Goal: Task Accomplishment & Management: Manage account settings

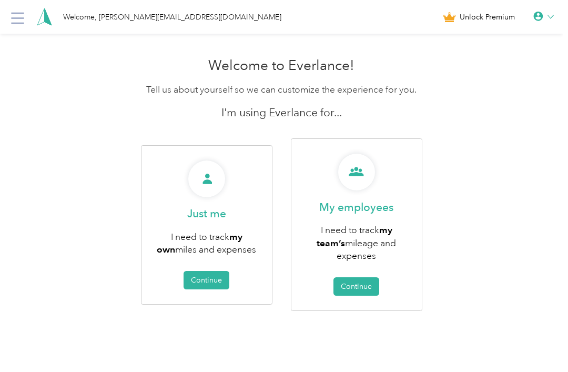
click at [211, 278] on button "Continue" at bounding box center [207, 280] width 46 height 18
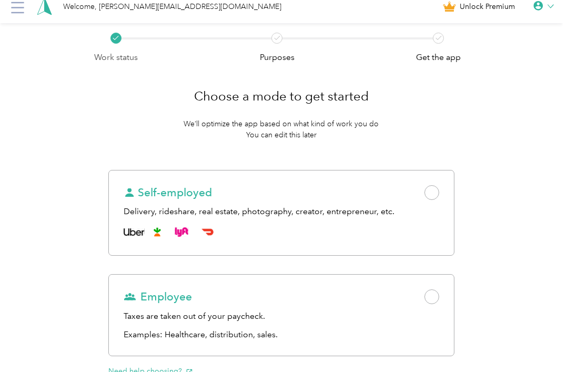
scroll to position [2, 0]
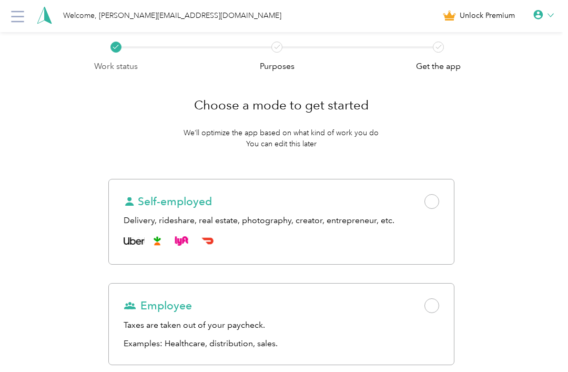
click at [265, 320] on div "Taxes are taken out of your paycheck." at bounding box center [281, 325] width 315 height 13
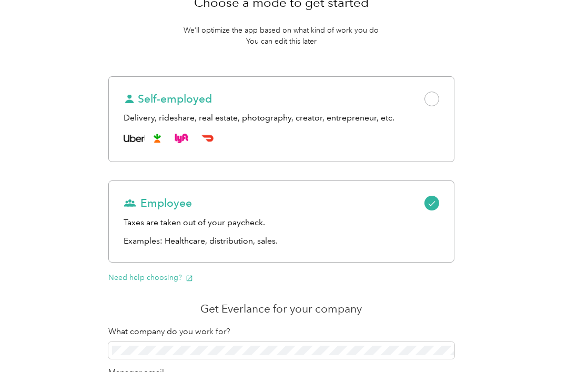
scroll to position [190, 0]
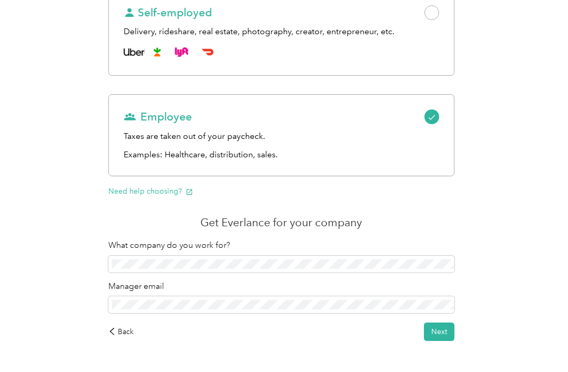
click at [444, 116] on div "Employee Taxes are taken out of your paycheck. Examples: Healthcare, distributi…" at bounding box center [281, 135] width 346 height 82
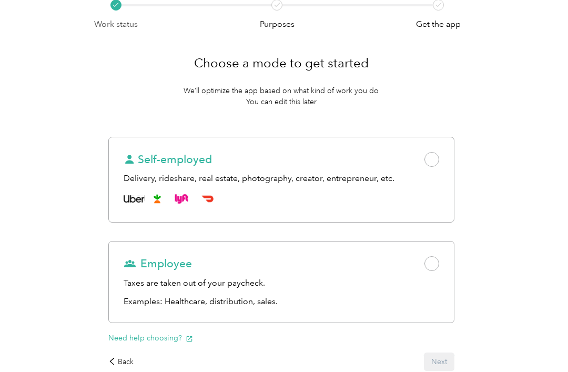
scroll to position [45, 0]
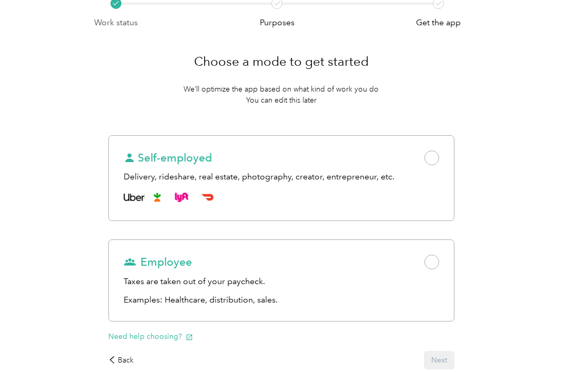
click at [443, 260] on div "Employee Taxes are taken out of your paycheck. Examples: Healthcare, distributi…" at bounding box center [281, 281] width 346 height 82
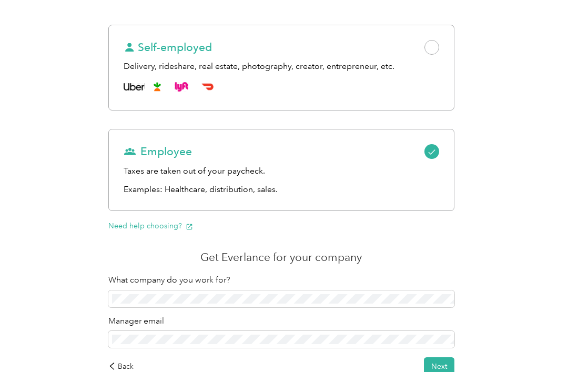
scroll to position [190, 0]
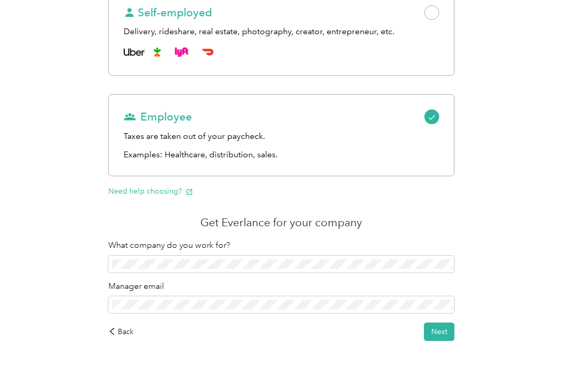
click at [445, 322] on button "Next" at bounding box center [439, 331] width 31 height 18
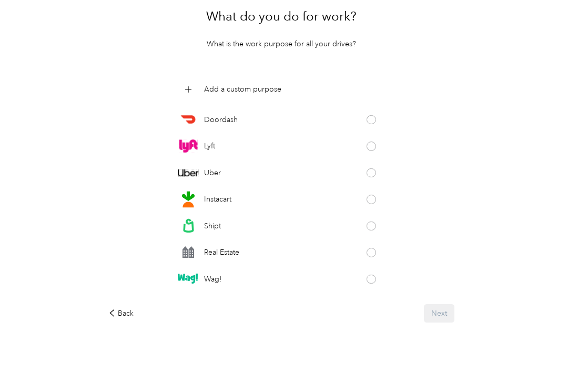
click at [118, 319] on div "Back" at bounding box center [120, 313] width 25 height 11
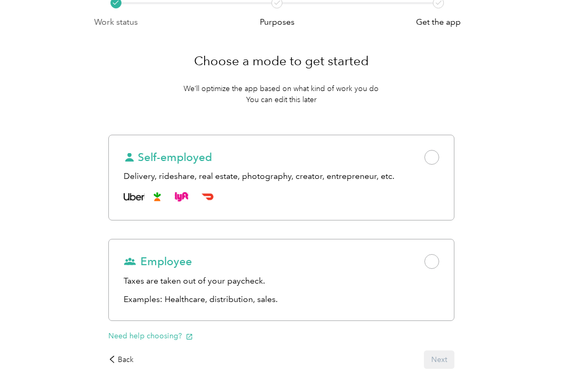
scroll to position [49, 0]
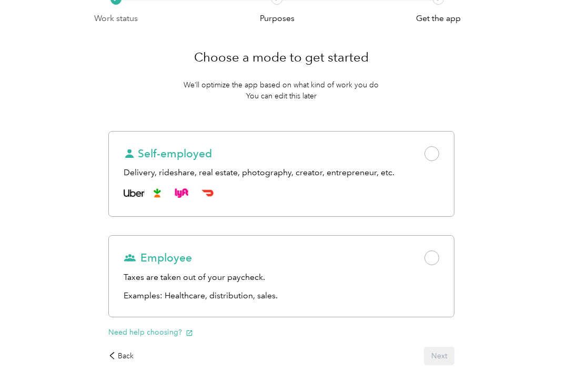
click at [439, 253] on span at bounding box center [431, 258] width 15 height 15
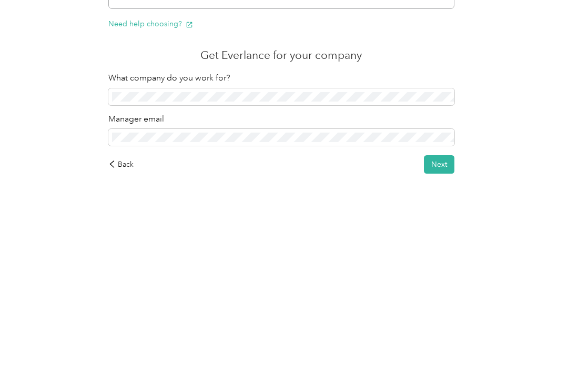
scroll to position [190, 0]
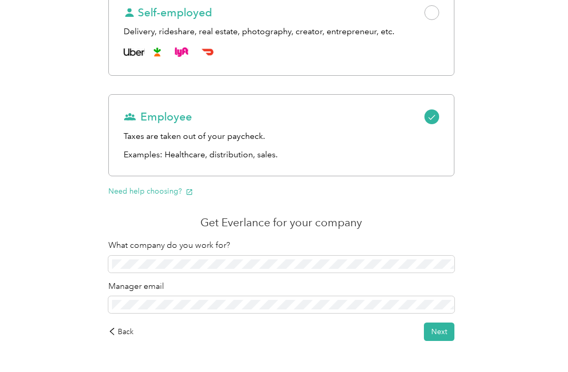
click at [450, 329] on button "Next" at bounding box center [439, 331] width 31 height 18
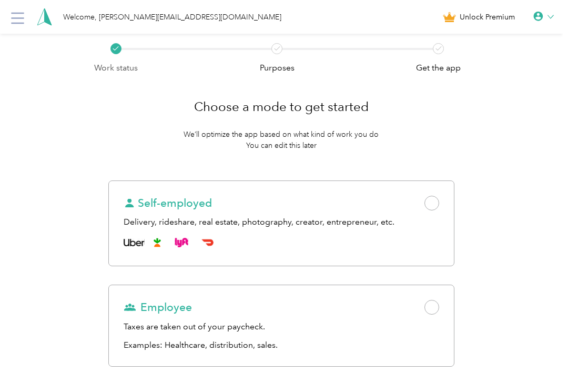
scroll to position [108, 0]
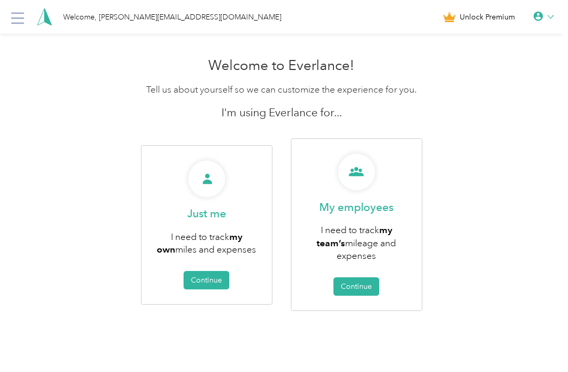
click at [209, 273] on button "Continue" at bounding box center [207, 280] width 46 height 18
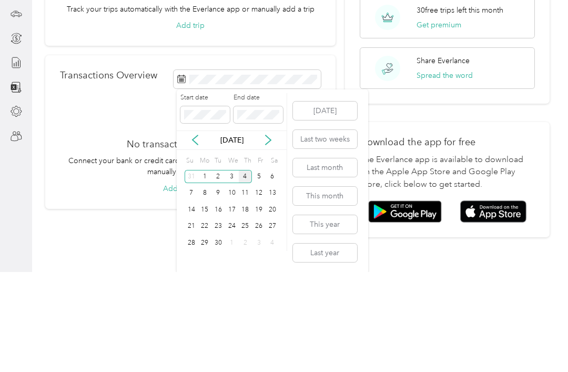
scroll to position [34, 0]
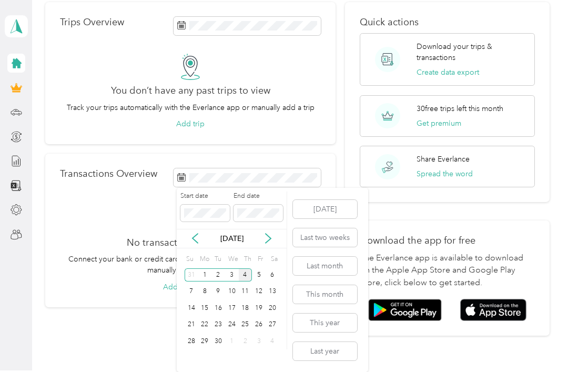
click at [113, 325] on div "Home Trips Overview You don’t have any past trips to view Track your trips auto…" at bounding box center [297, 174] width 531 height 437
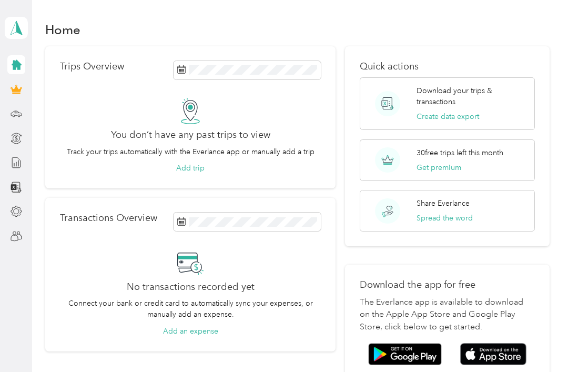
scroll to position [0, 0]
click at [48, 101] on div "Trips" at bounding box center [41, 114] width 31 height 26
click at [46, 101] on div "Trips" at bounding box center [41, 114] width 31 height 26
click at [48, 101] on div "Trips" at bounding box center [41, 114] width 31 height 26
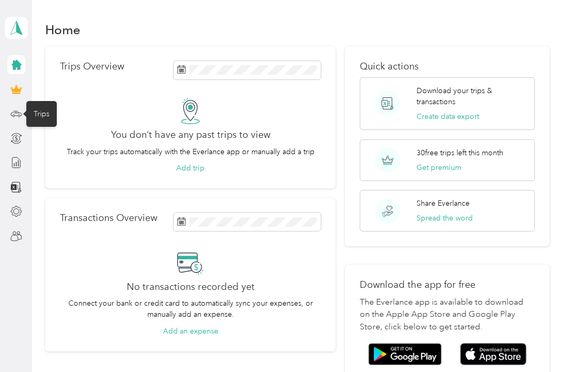
click at [38, 101] on div "Trips" at bounding box center [41, 114] width 31 height 26
click at [55, 125] on div "Transactions" at bounding box center [53, 138] width 55 height 26
click at [53, 125] on div "Transactions" at bounding box center [53, 138] width 55 height 26
click at [72, 125] on div "Transactions" at bounding box center [53, 138] width 55 height 26
click at [40, 161] on div "Reports" at bounding box center [46, 163] width 40 height 26
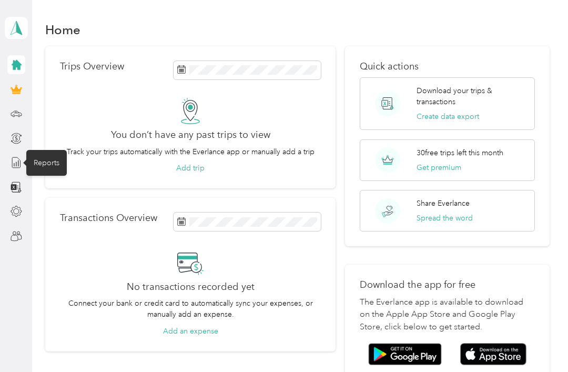
click at [59, 150] on div "Reports" at bounding box center [46, 163] width 40 height 26
click at [59, 149] on div "Trips Overview You don’t have any past trips to view Track your trips automatic…" at bounding box center [190, 117] width 291 height 143
click at [16, 111] on icon at bounding box center [16, 113] width 11 height 5
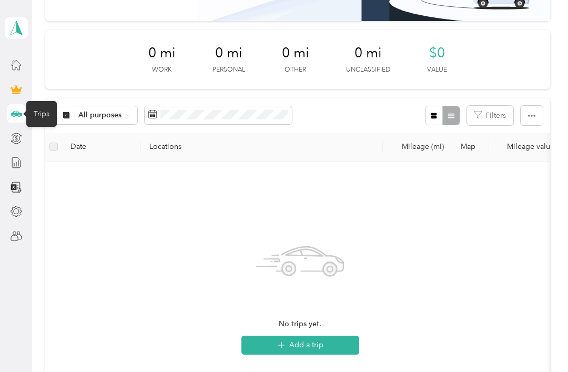
scroll to position [114, 0]
click at [175, 143] on th "Locations" at bounding box center [262, 146] width 242 height 29
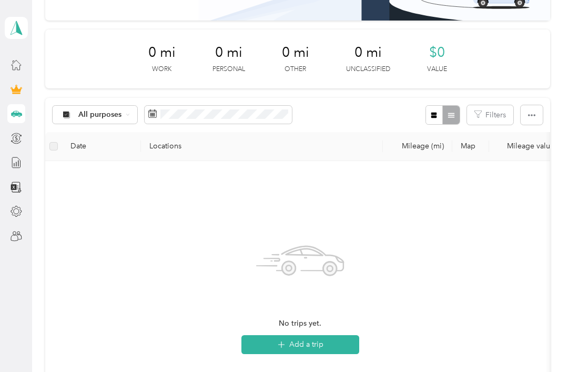
click at [87, 150] on th "Date" at bounding box center [101, 146] width 79 height 29
click at [171, 151] on th "Locations" at bounding box center [262, 146] width 242 height 29
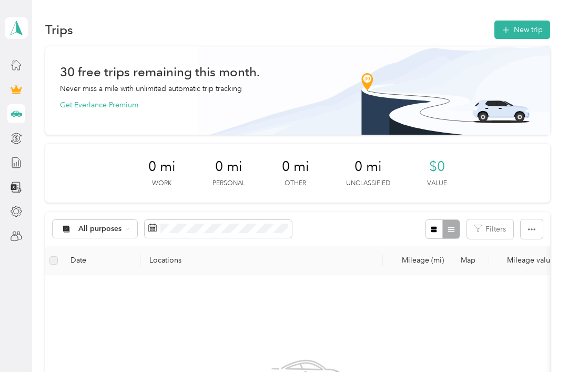
scroll to position [0, 0]
click at [29, 58] on aside "[PERSON_NAME][EMAIL_ADDRESS][DOMAIN_NAME] Personal dashboard" at bounding box center [16, 186] width 32 height 372
click at [26, 26] on span at bounding box center [16, 28] width 23 height 22
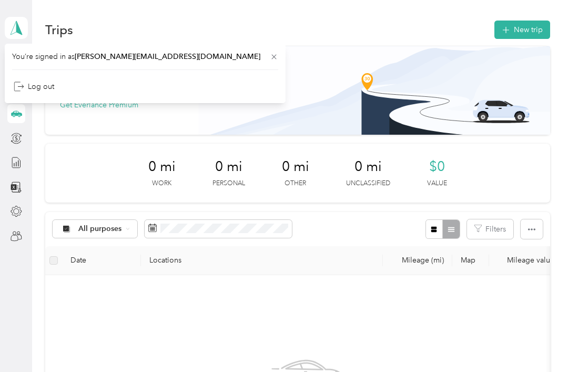
click at [46, 85] on div "Log out" at bounding box center [34, 86] width 40 height 11
